Goal: Task Accomplishment & Management: Use online tool/utility

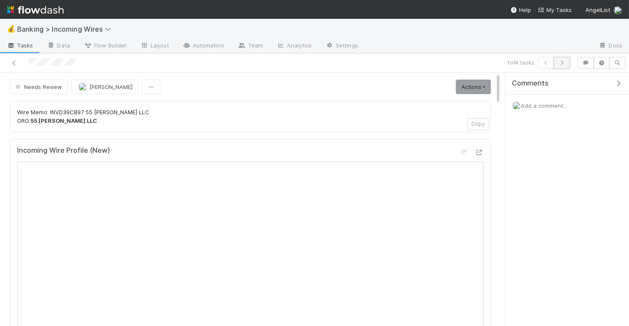
click at [566, 60] on icon "button" at bounding box center [561, 62] width 9 height 5
click at [562, 63] on icon "button" at bounding box center [561, 62] width 9 height 5
click at [562, 62] on icon "button" at bounding box center [561, 62] width 9 height 5
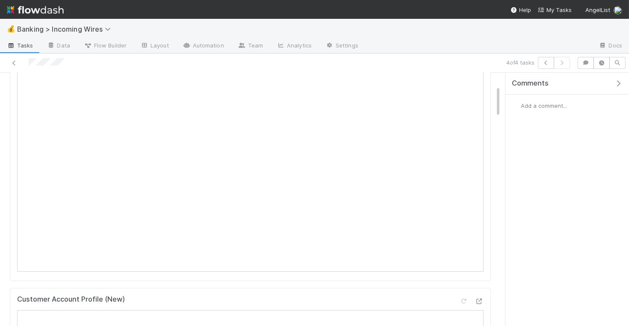
scroll to position [139, 0]
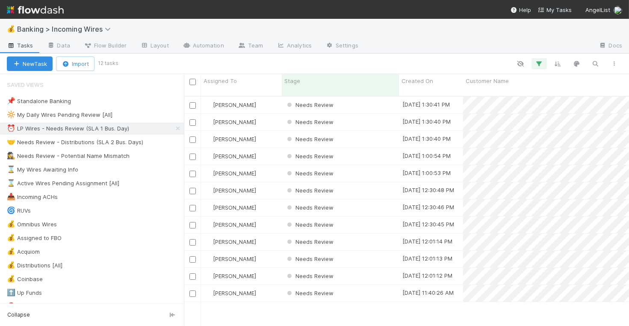
scroll to position [0, 0]
click at [375, 98] on div "Needs Review" at bounding box center [340, 105] width 117 height 17
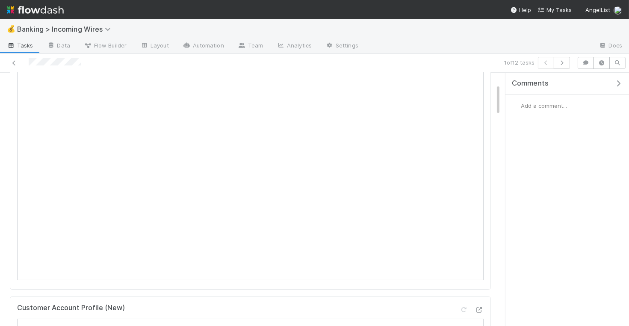
scroll to position [79, 0]
click at [566, 64] on icon "button" at bounding box center [561, 62] width 9 height 5
click at [561, 67] on button "button" at bounding box center [561, 63] width 16 height 12
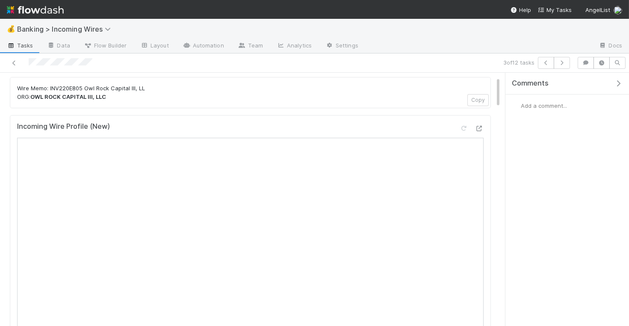
scroll to position [35, 0]
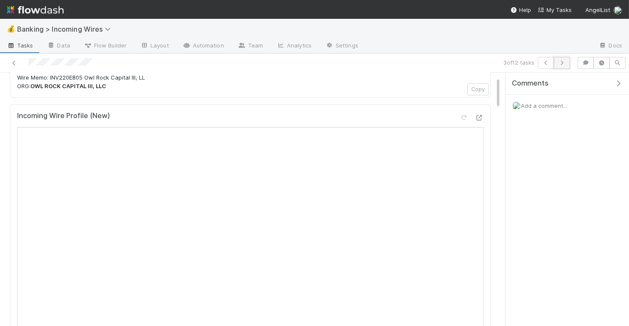
click at [566, 62] on icon "button" at bounding box center [561, 62] width 9 height 5
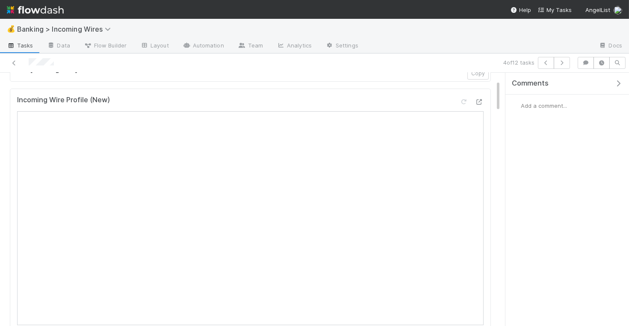
scroll to position [58, 0]
click at [566, 64] on icon "button" at bounding box center [561, 62] width 9 height 5
click at [567, 65] on button "button" at bounding box center [561, 63] width 16 height 12
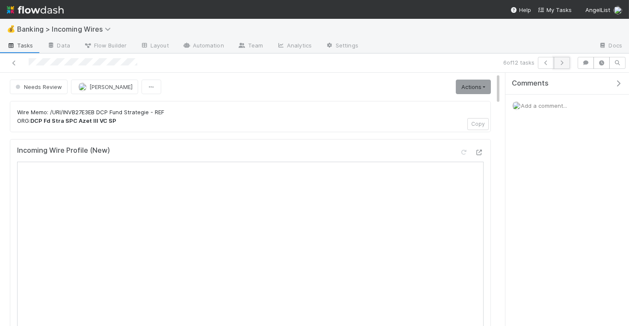
click at [562, 60] on icon "button" at bounding box center [561, 62] width 9 height 5
click at [563, 64] on icon "button" at bounding box center [561, 62] width 9 height 5
click at [566, 65] on icon "button" at bounding box center [561, 62] width 9 height 5
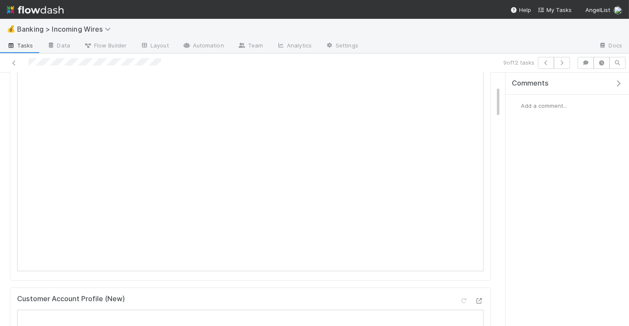
scroll to position [107, 0]
click at [563, 59] on button "button" at bounding box center [561, 63] width 16 height 12
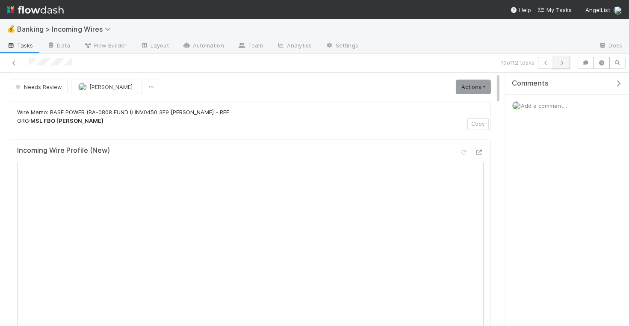
click at [561, 63] on icon "button" at bounding box center [561, 62] width 9 height 5
click at [562, 62] on icon "button" at bounding box center [561, 62] width 9 height 5
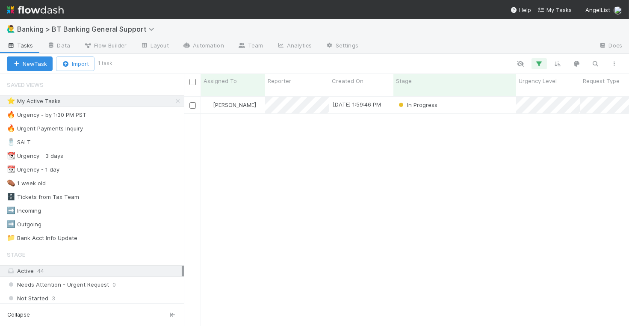
scroll to position [0, 0]
click at [465, 97] on div "In Progress" at bounding box center [454, 105] width 123 height 17
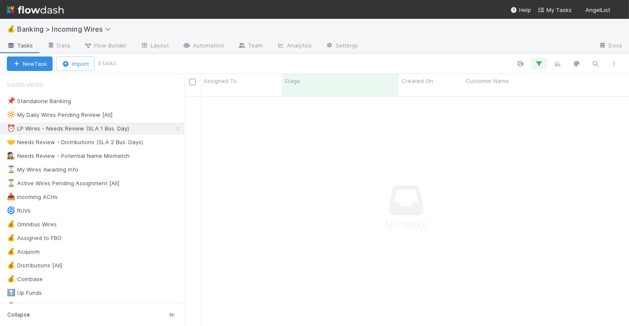
scroll to position [237, 445]
click at [95, 131] on div "⏰ LP Wires - Needs Review (SLA 1 Bus. Day)" at bounding box center [68, 128] width 122 height 11
click at [95, 137] on div "🤝 Needs Review - Distributions (SLA 2 Bus. Days)" at bounding box center [75, 142] width 136 height 11
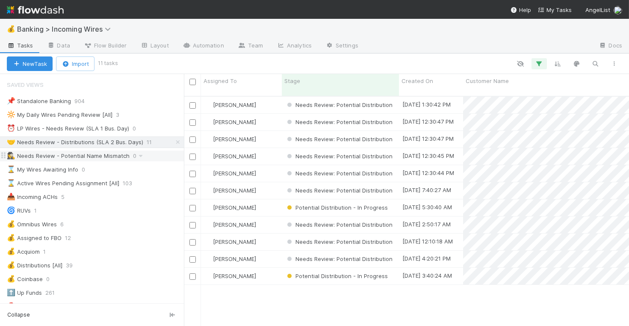
scroll to position [237, 445]
click at [109, 126] on div "⏰ LP Wires - Needs Review (SLA 1 Bus. Day)" at bounding box center [68, 128] width 122 height 11
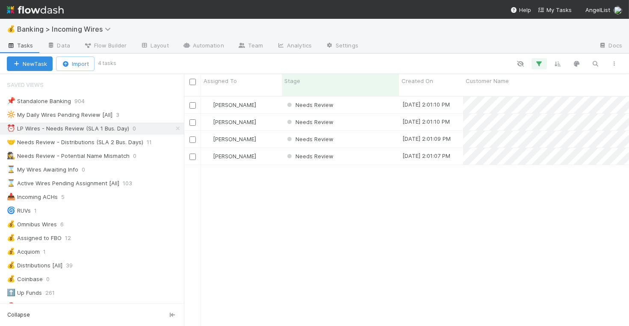
scroll to position [237, 445]
click at [263, 97] on div "Nate Eisenstein" at bounding box center [241, 105] width 81 height 17
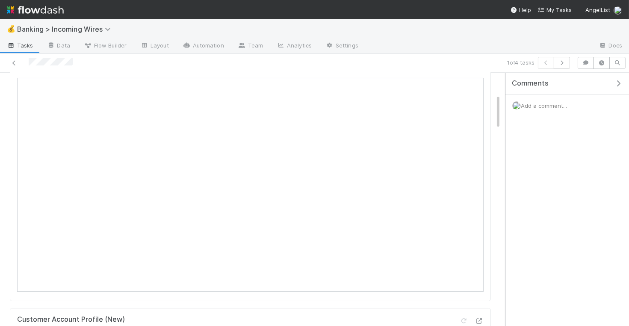
scroll to position [155, 0]
click at [566, 63] on icon "button" at bounding box center [561, 62] width 9 height 5
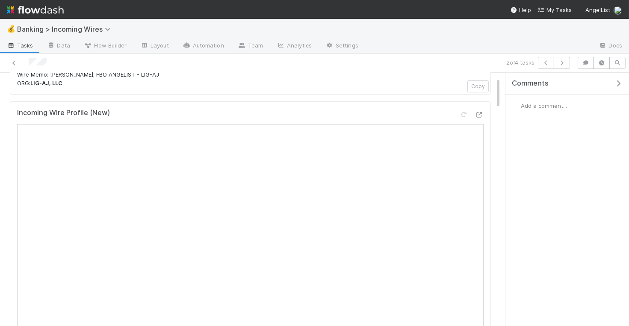
scroll to position [36, 0]
click at [563, 61] on icon "button" at bounding box center [561, 62] width 9 height 5
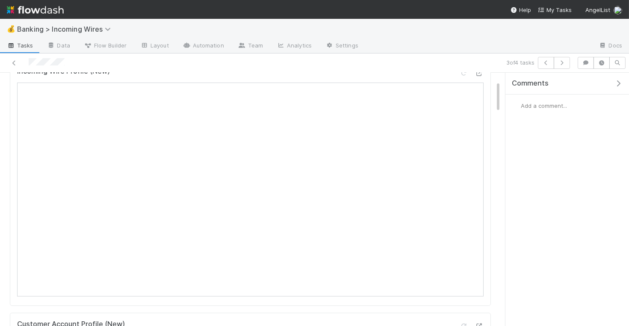
scroll to position [62, 0]
click at [565, 65] on icon "button" at bounding box center [561, 62] width 9 height 5
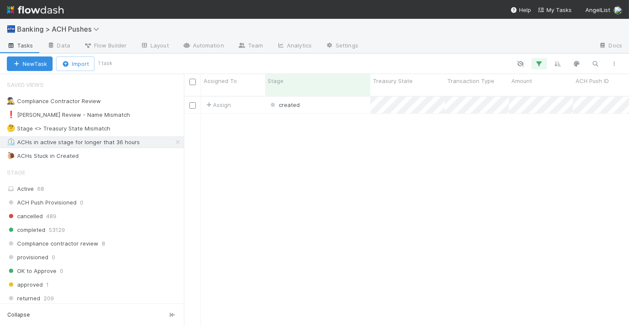
scroll to position [237, 445]
click at [338, 103] on div "created" at bounding box center [317, 105] width 105 height 17
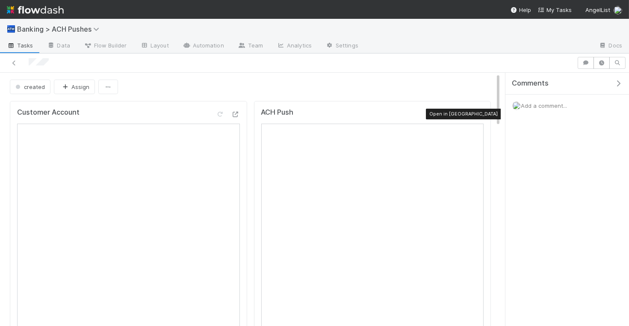
click at [479, 112] on icon at bounding box center [479, 115] width 9 height 6
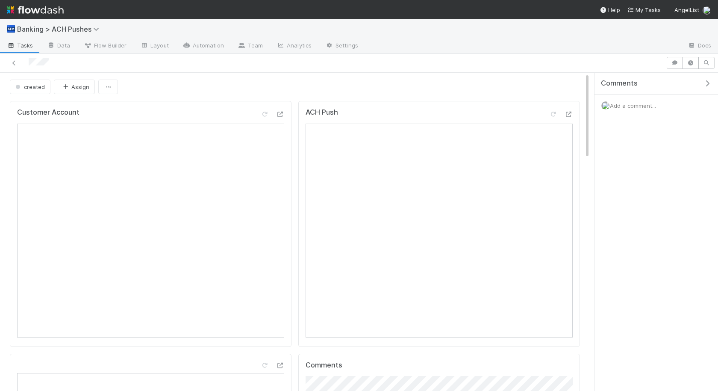
scroll to position [74, 0]
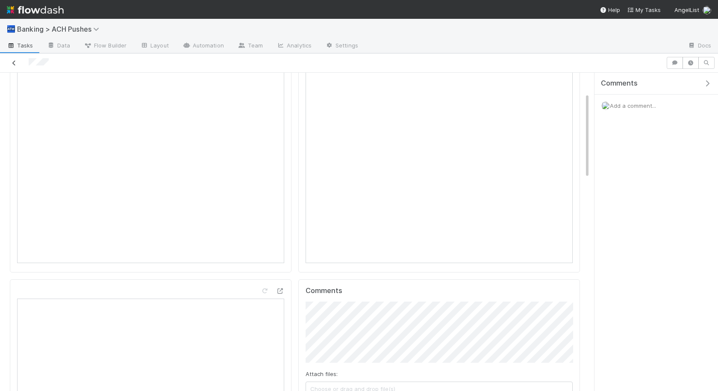
click at [15, 64] on icon at bounding box center [14, 63] width 9 height 6
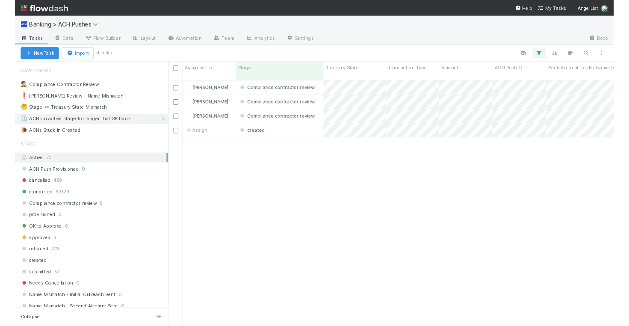
scroll to position [302, 534]
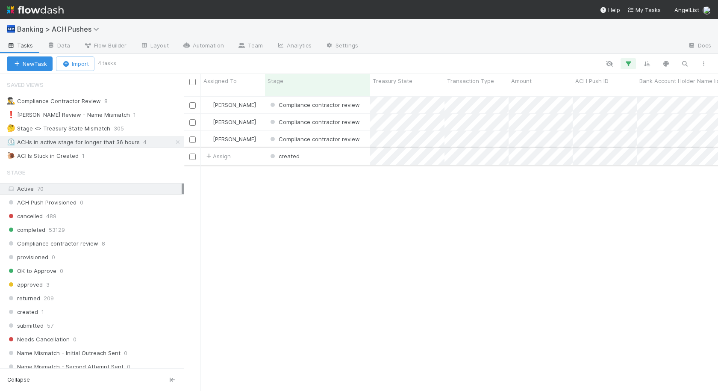
click at [329, 152] on div "created" at bounding box center [317, 156] width 105 height 17
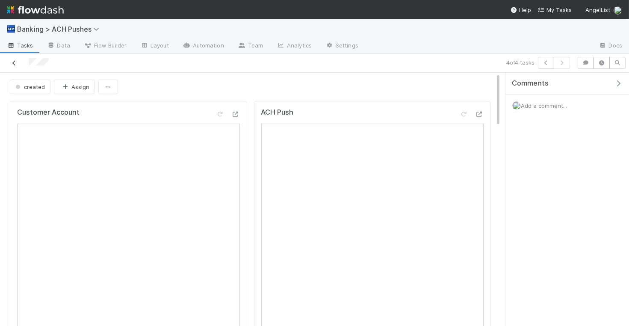
click at [11, 60] on icon at bounding box center [14, 63] width 9 height 6
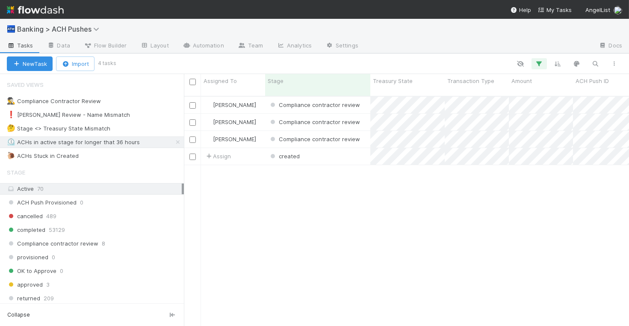
scroll to position [237, 445]
click at [323, 148] on div "created" at bounding box center [317, 156] width 105 height 17
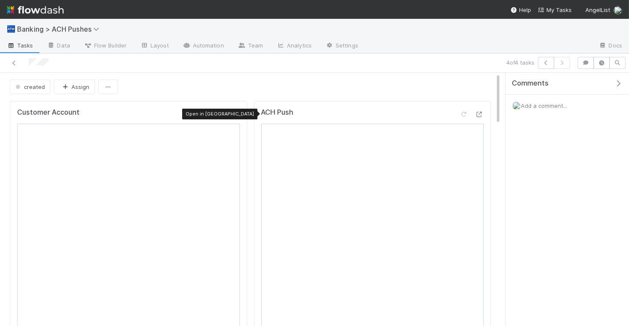
click at [234, 112] on icon at bounding box center [235, 115] width 9 height 6
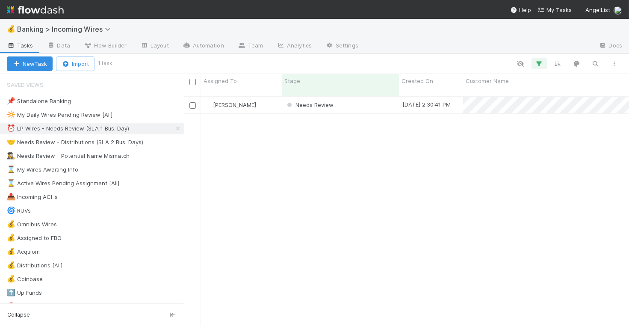
scroll to position [0, 0]
click at [374, 97] on div "Needs Review" at bounding box center [340, 105] width 117 height 17
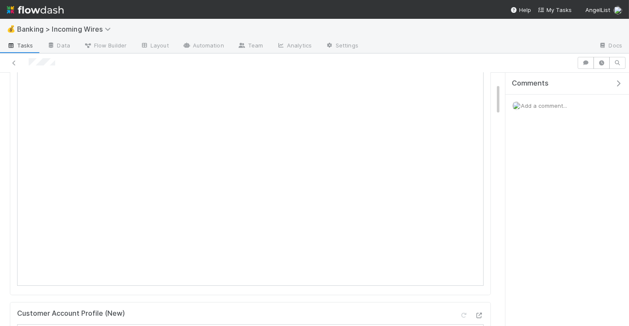
scroll to position [91, 0]
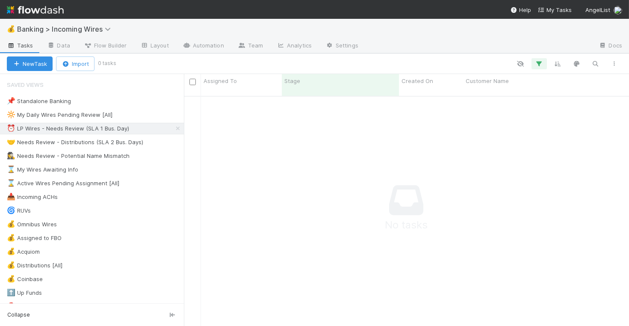
scroll to position [0, 0]
click at [86, 143] on div "🤝 Needs Review - Distributions (SLA 2 Bus. Days)" at bounding box center [75, 142] width 136 height 11
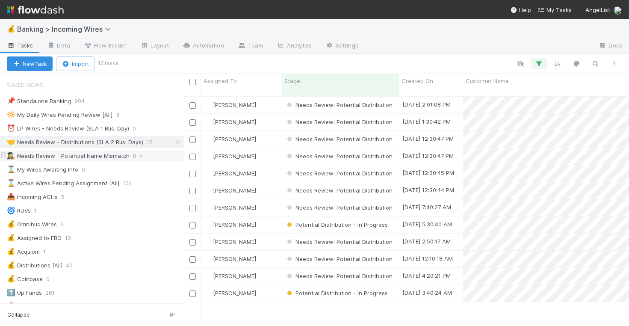
scroll to position [237, 445]
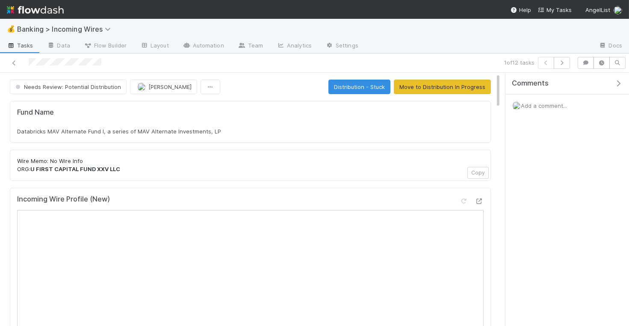
click at [355, 130] on div "Databricks MAV Alternate Fund I, a series of MAV Alternate Investments, LP" at bounding box center [250, 131] width 466 height 9
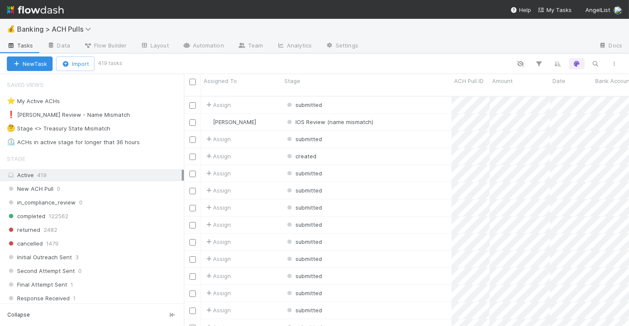
scroll to position [0, 0]
click at [103, 142] on div "⏲️ ACHs in active stage for longer that 36 hours" at bounding box center [73, 142] width 133 height 11
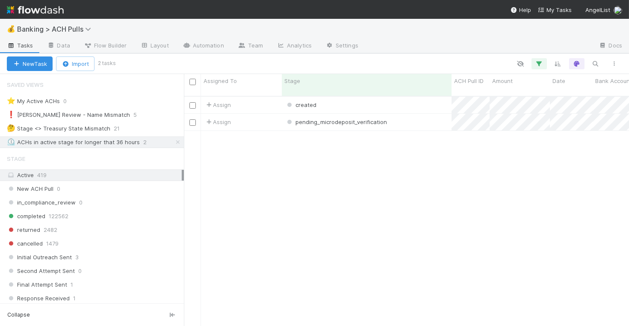
scroll to position [237, 445]
click at [389, 97] on div "created" at bounding box center [367, 105] width 170 height 17
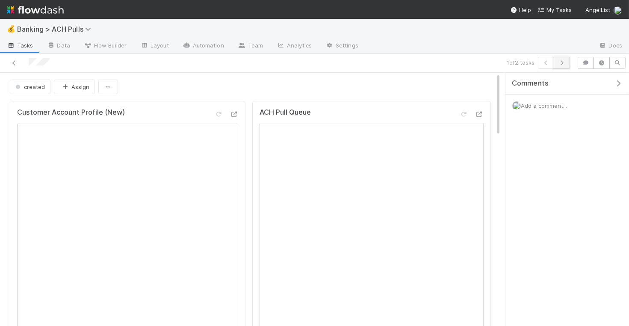
click at [564, 62] on icon "button" at bounding box center [561, 62] width 9 height 5
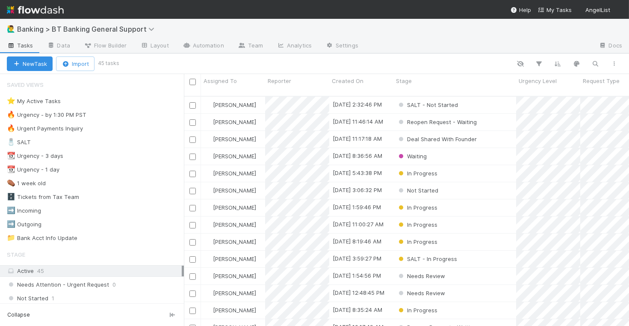
scroll to position [0, 0]
click at [86, 97] on div "⭐ My Active Tasks 9" at bounding box center [95, 101] width 177 height 11
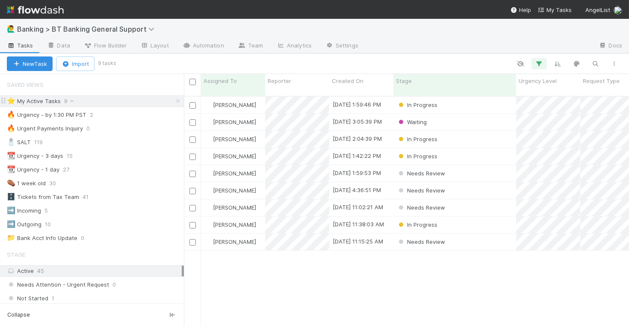
scroll to position [237, 445]
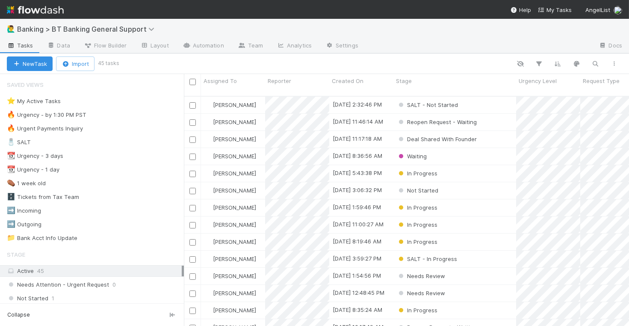
scroll to position [237, 445]
click at [89, 100] on div "⭐ My Active Tasks 9" at bounding box center [95, 101] width 177 height 11
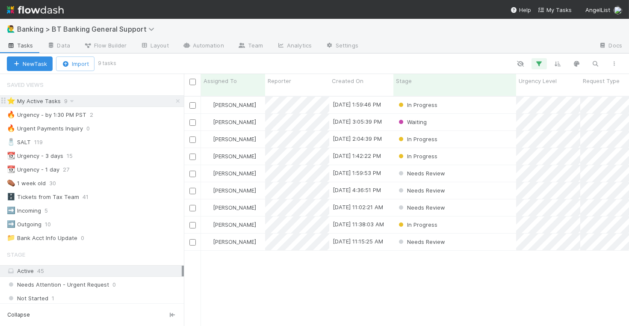
scroll to position [237, 445]
click at [329, 117] on div "8/11/25, 3:05:39 PM" at bounding box center [361, 122] width 64 height 17
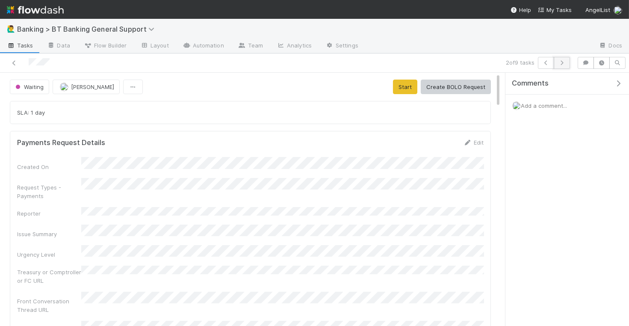
click at [565, 61] on icon "button" at bounding box center [561, 62] width 9 height 5
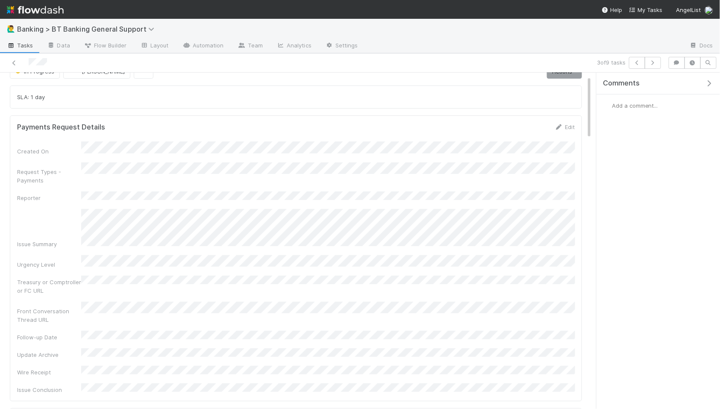
scroll to position [15, 0]
click at [628, 65] on button "button" at bounding box center [637, 63] width 16 height 12
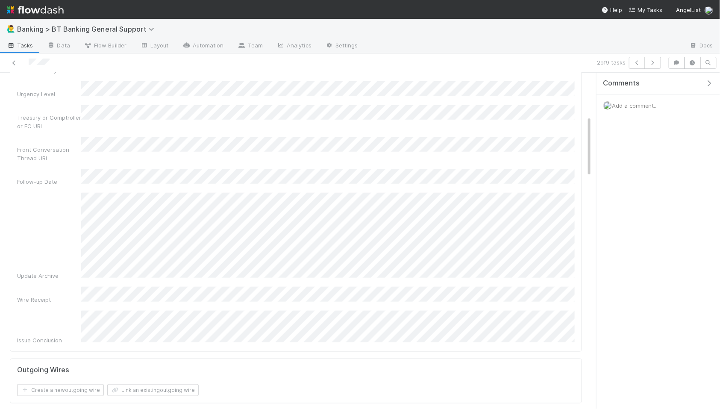
scroll to position [239, 0]
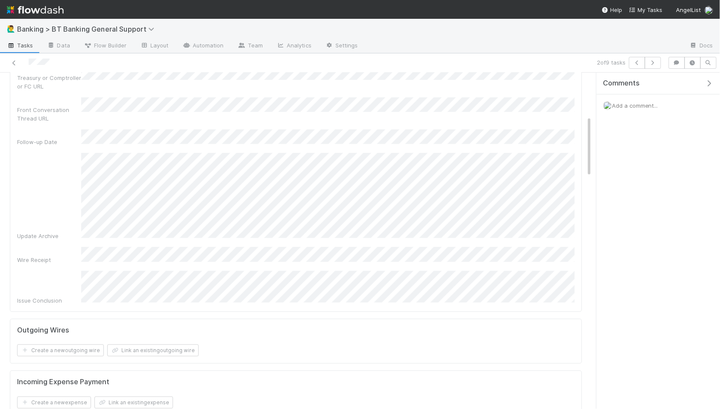
drag, startPoint x: 577, startPoint y: 127, endPoint x: 118, endPoint y: 126, distance: 459.4
click at [118, 126] on div "Created On Request Types - Payments Reporter Issue Summary Urgency Level Treasu…" at bounding box center [296, 114] width 558 height 381
click at [51, 173] on div "Update Archive" at bounding box center [296, 196] width 558 height 87
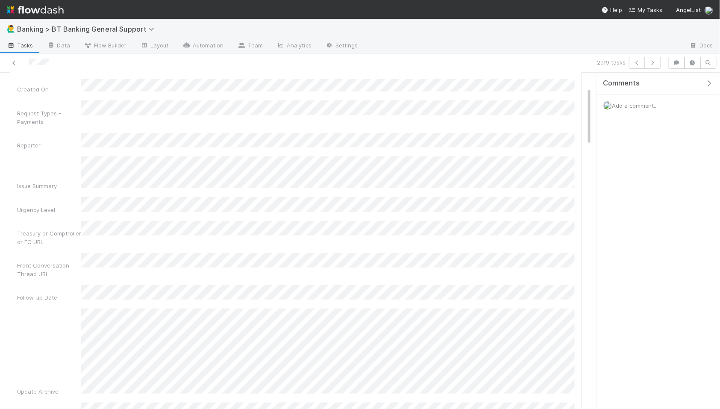
scroll to position [0, 0]
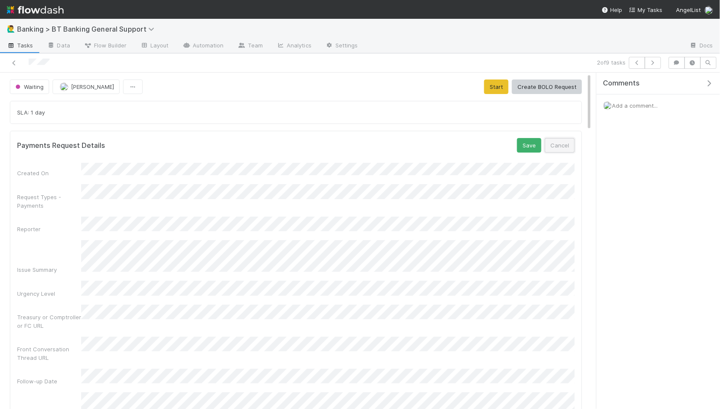
click at [565, 144] on button "Cancel" at bounding box center [560, 145] width 30 height 15
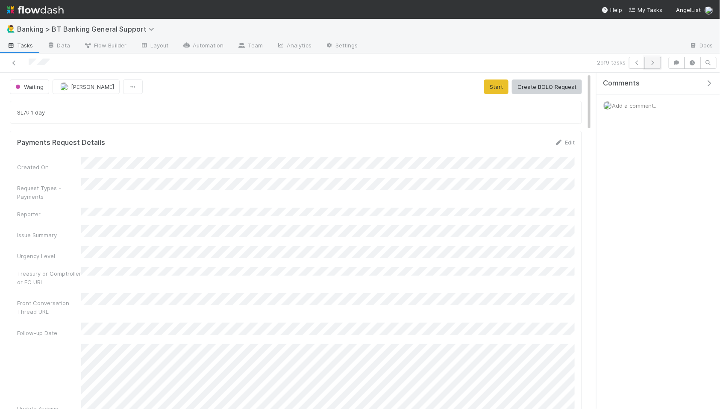
click at [628, 63] on icon "button" at bounding box center [653, 62] width 9 height 5
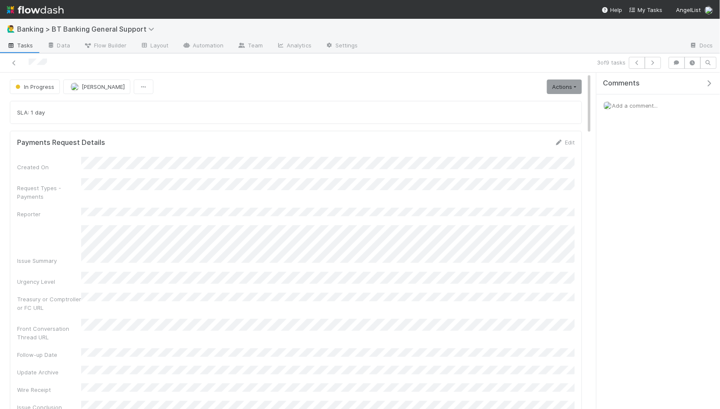
click at [626, 105] on span "Add a comment..." at bounding box center [635, 105] width 46 height 7
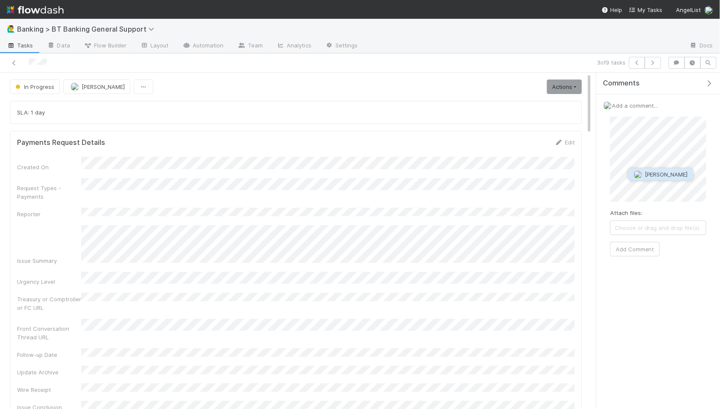
click at [628, 171] on button "Sarah Zheng" at bounding box center [661, 174] width 65 height 12
click at [628, 325] on button "Add Comment" at bounding box center [635, 334] width 50 height 15
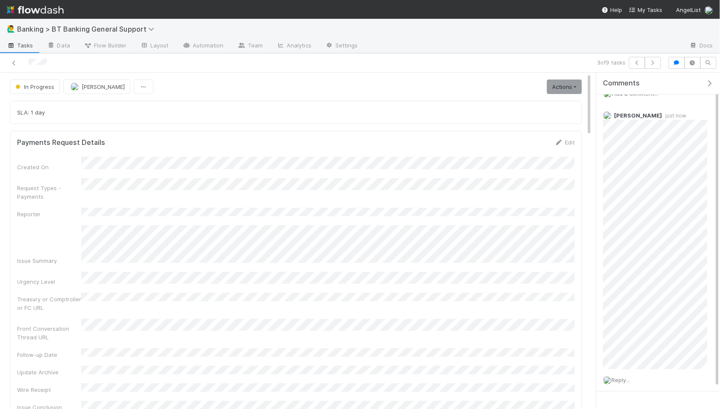
scroll to position [37, 0]
click at [626, 325] on span "Reply..." at bounding box center [621, 355] width 18 height 7
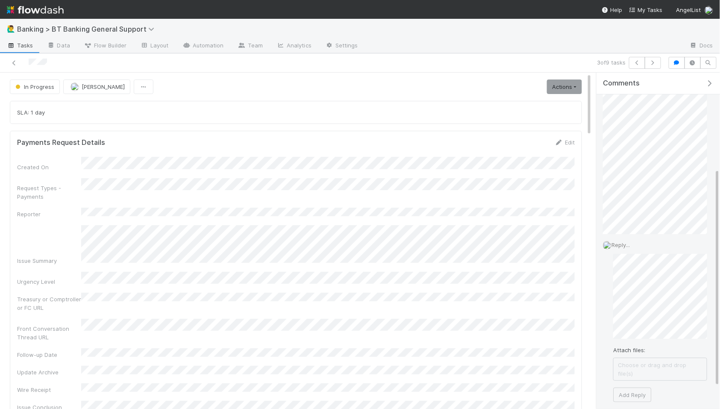
scroll to position [181, 0]
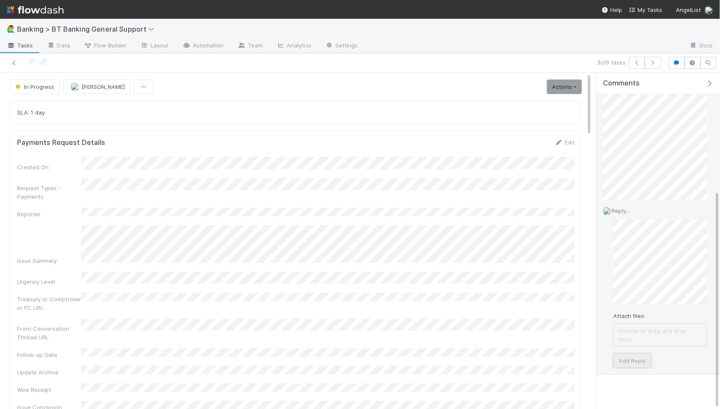
click at [628, 325] on button "Add Reply" at bounding box center [632, 360] width 38 height 15
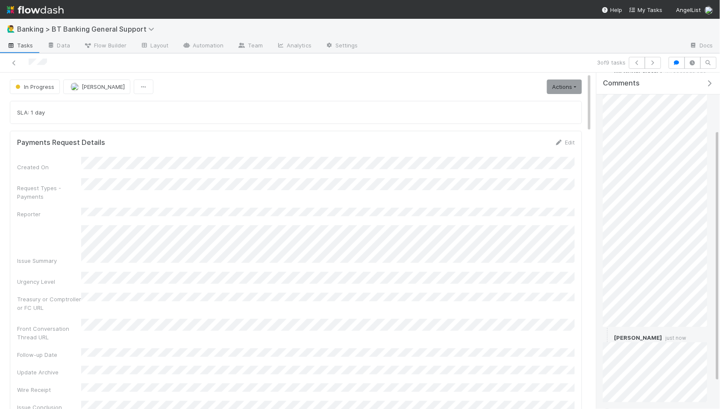
scroll to position [0, 0]
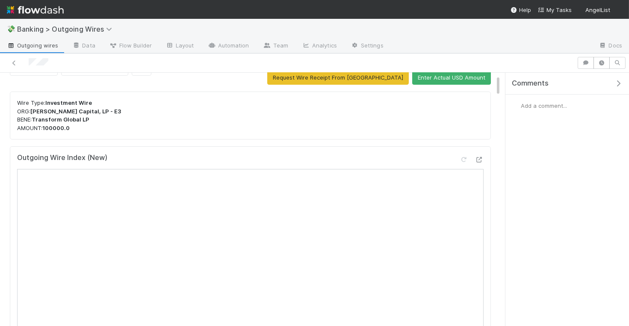
scroll to position [19, 0]
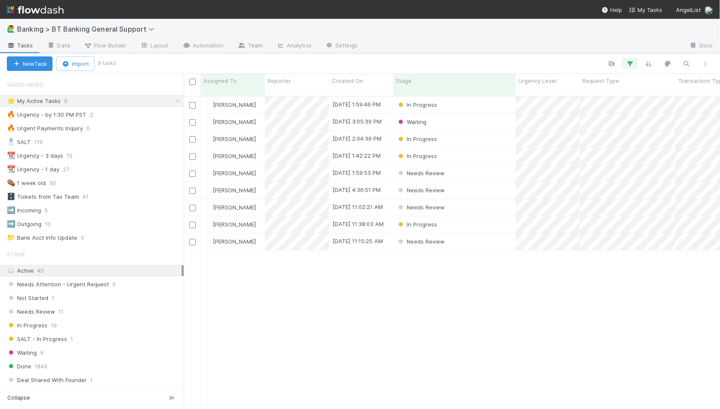
scroll to position [321, 536]
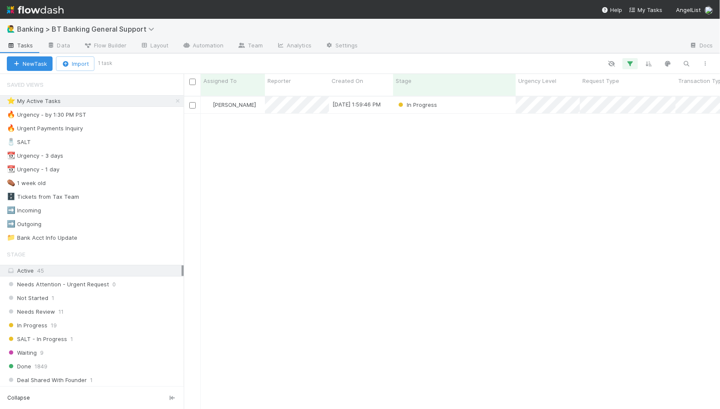
scroll to position [321, 536]
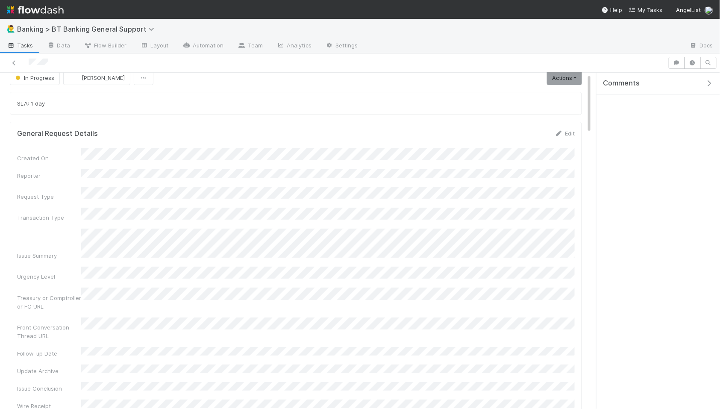
scroll to position [11, 0]
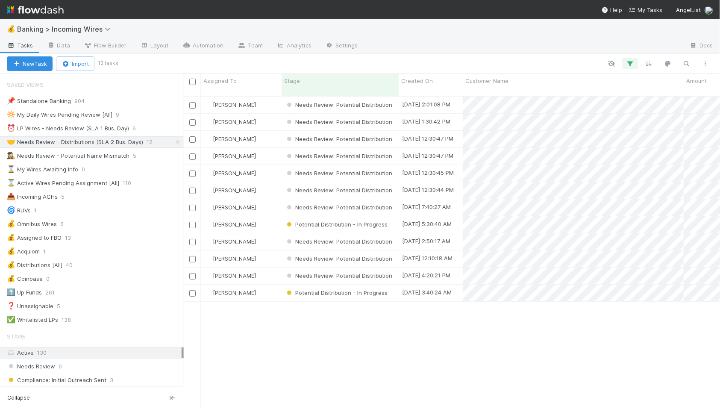
scroll to position [0, 0]
